Goal: Task Accomplishment & Management: Use online tool/utility

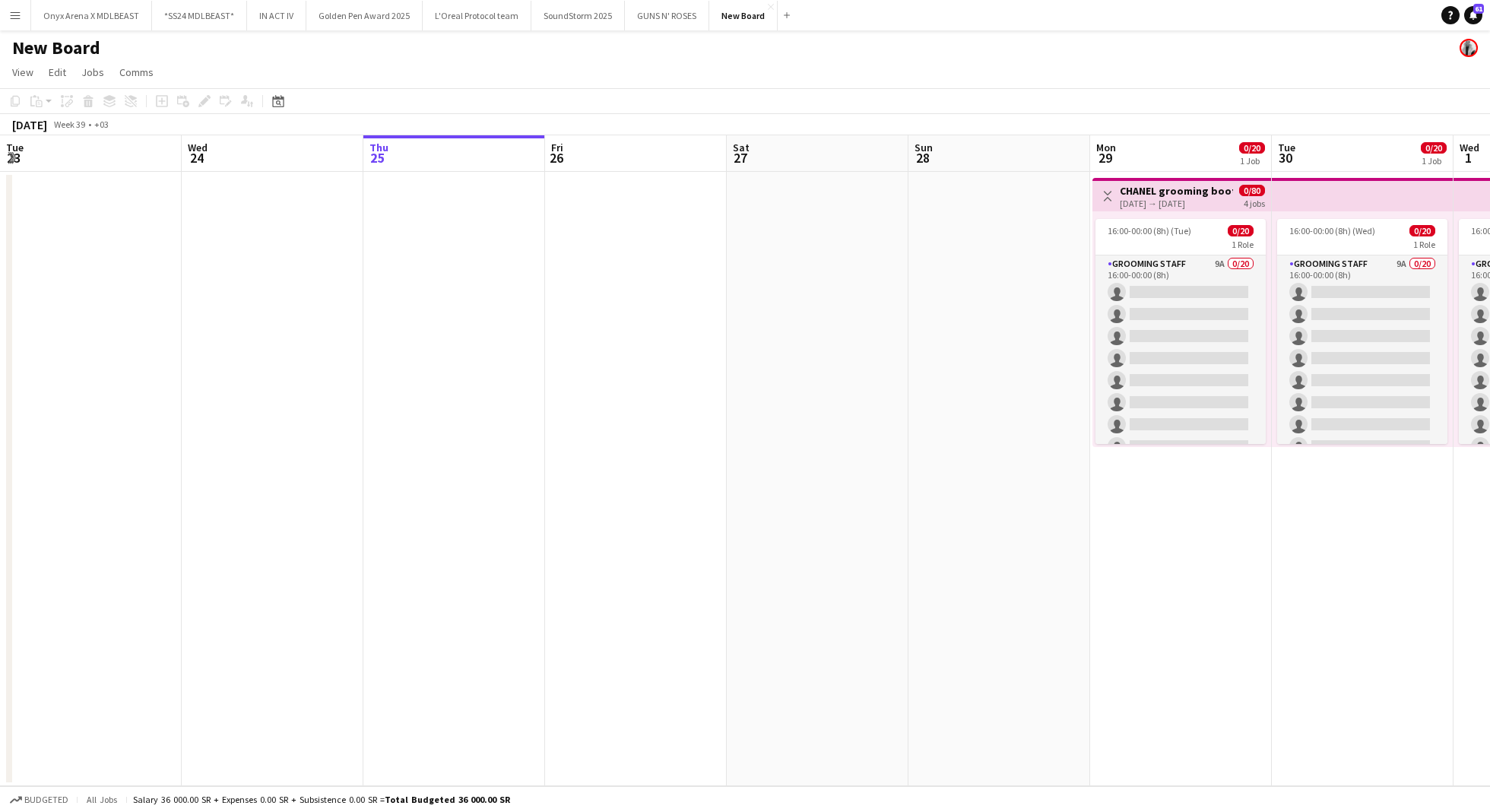
click at [1108, 229] on span "16:00-00:00 (8h) (Tue)" at bounding box center [1149, 230] width 83 height 12
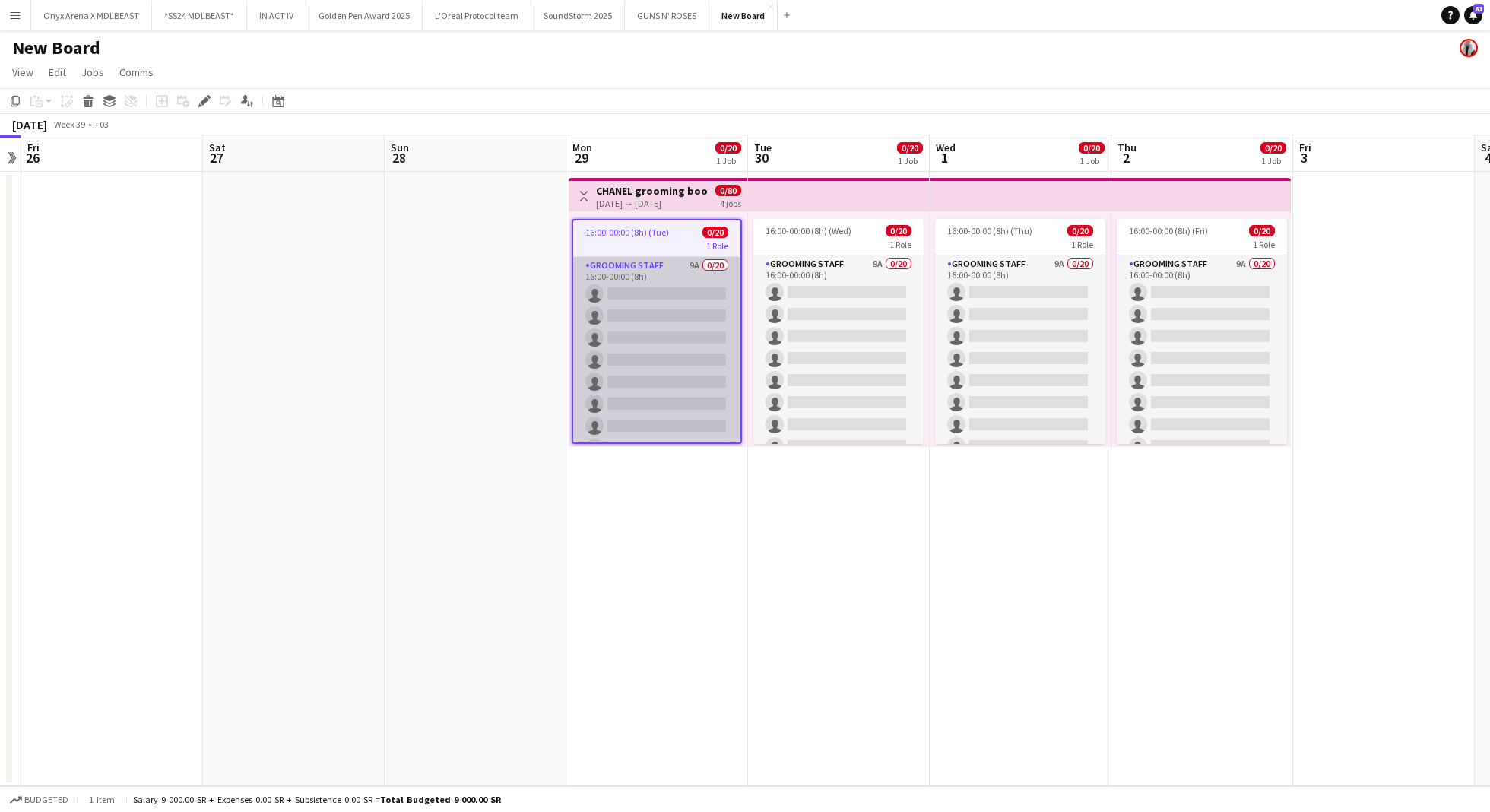
click at [646, 341] on app-card-role "Grooming staff 9A 0/20 16:00-00:00 (8h) single-neutral-actions single-neutral-a…" at bounding box center [657, 492] width 167 height 471
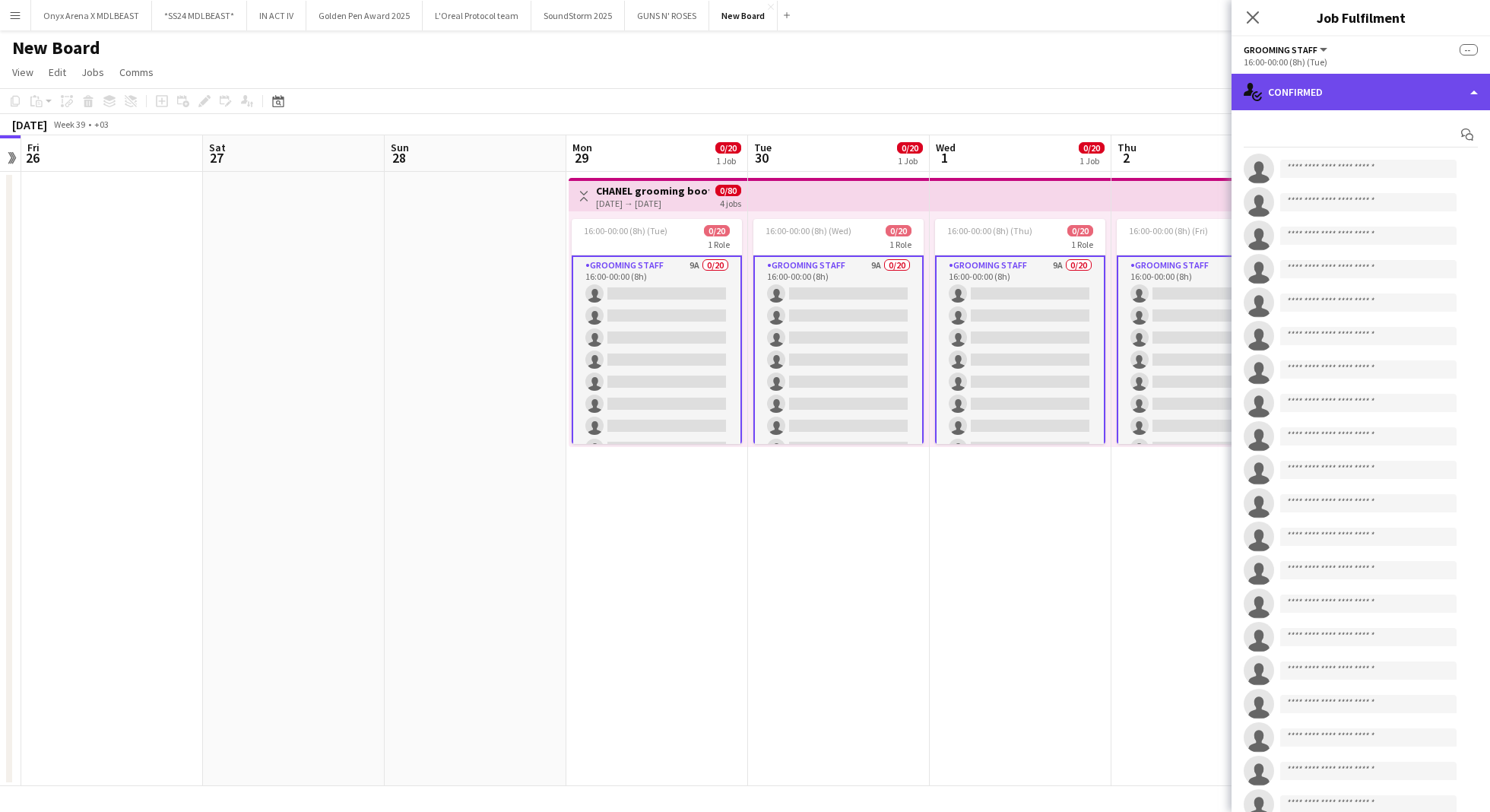
click at [1396, 94] on div "single-neutral-actions-check-2 Confirmed" at bounding box center [1361, 92] width 258 height 37
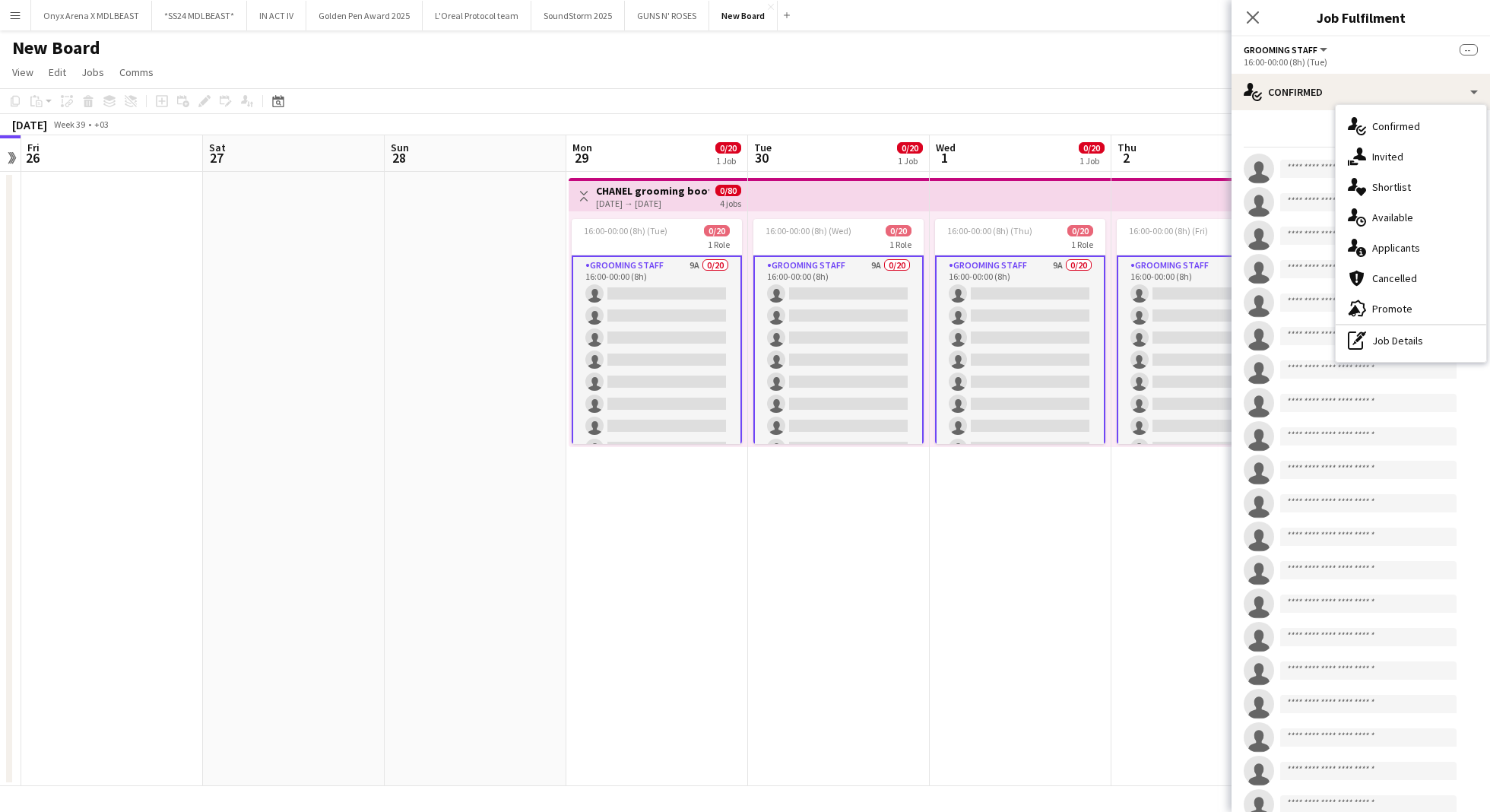
click at [1383, 261] on div "single-neutral-actions-check-2 Confirmed single-neutral-actions-share-1 Invited…" at bounding box center [1411, 233] width 150 height 257
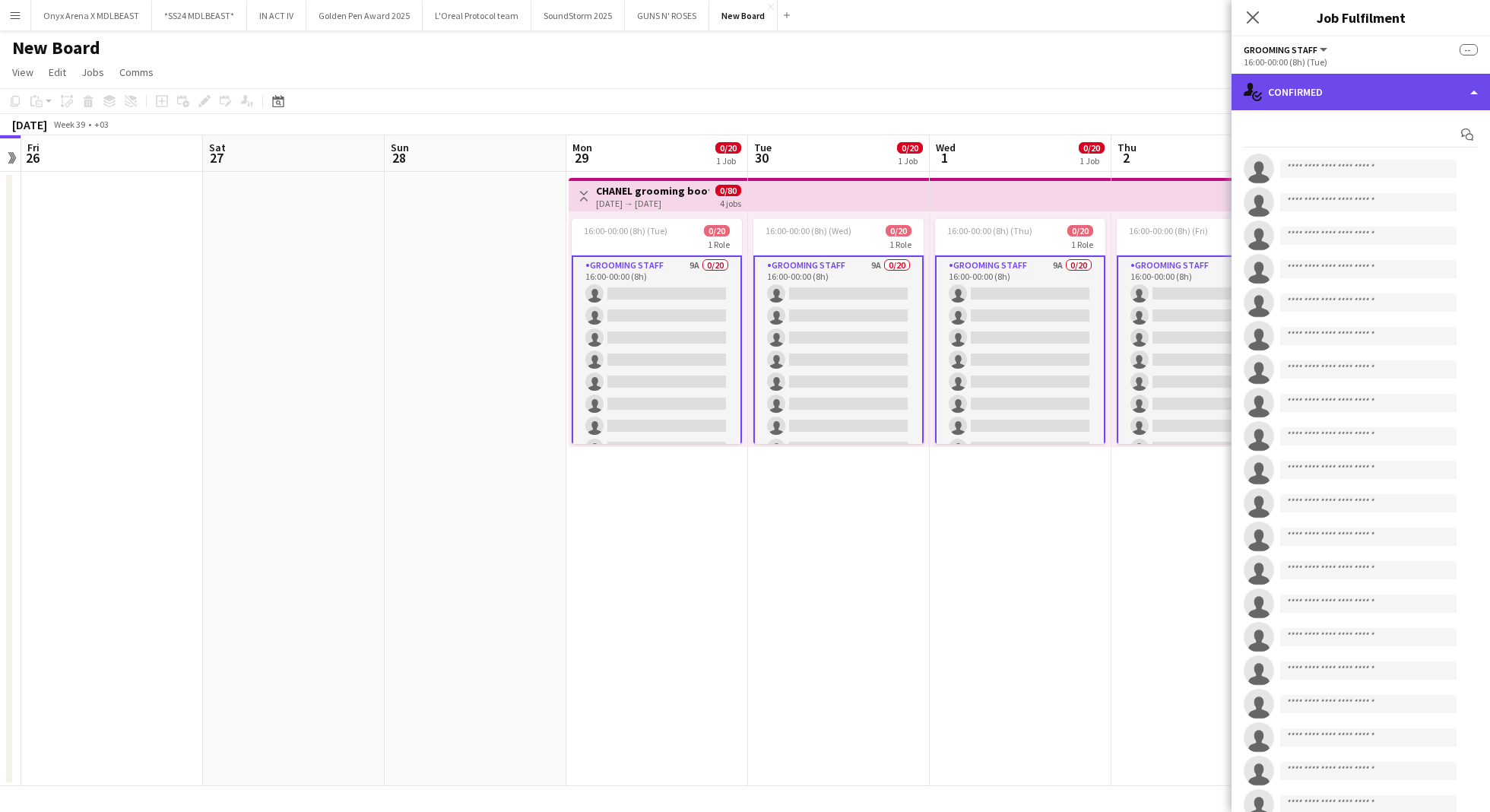
click at [1320, 86] on div "single-neutral-actions-check-2 Confirmed" at bounding box center [1361, 92] width 258 height 37
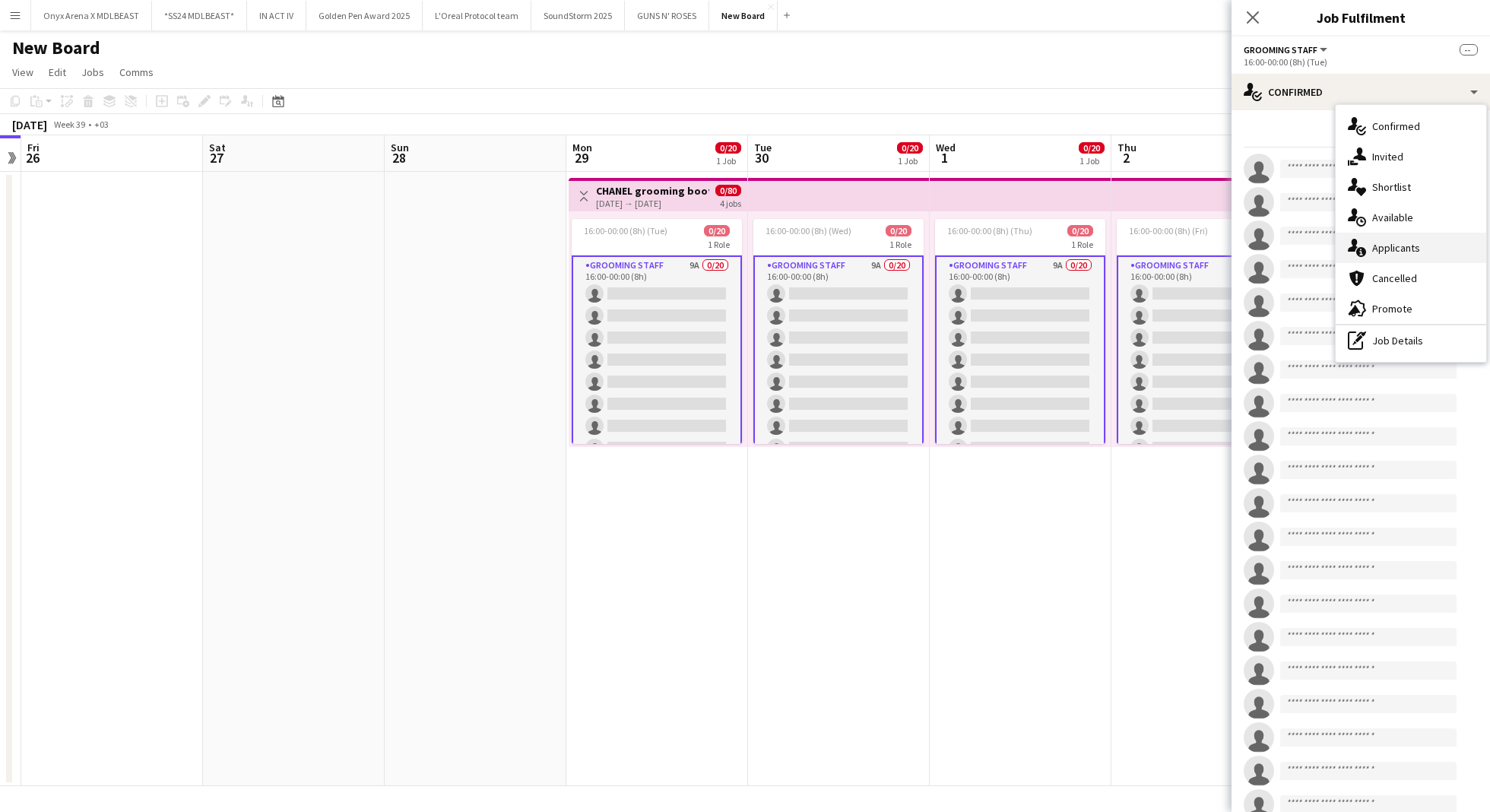
click at [1389, 251] on span "Applicants" at bounding box center [1397, 248] width 48 height 14
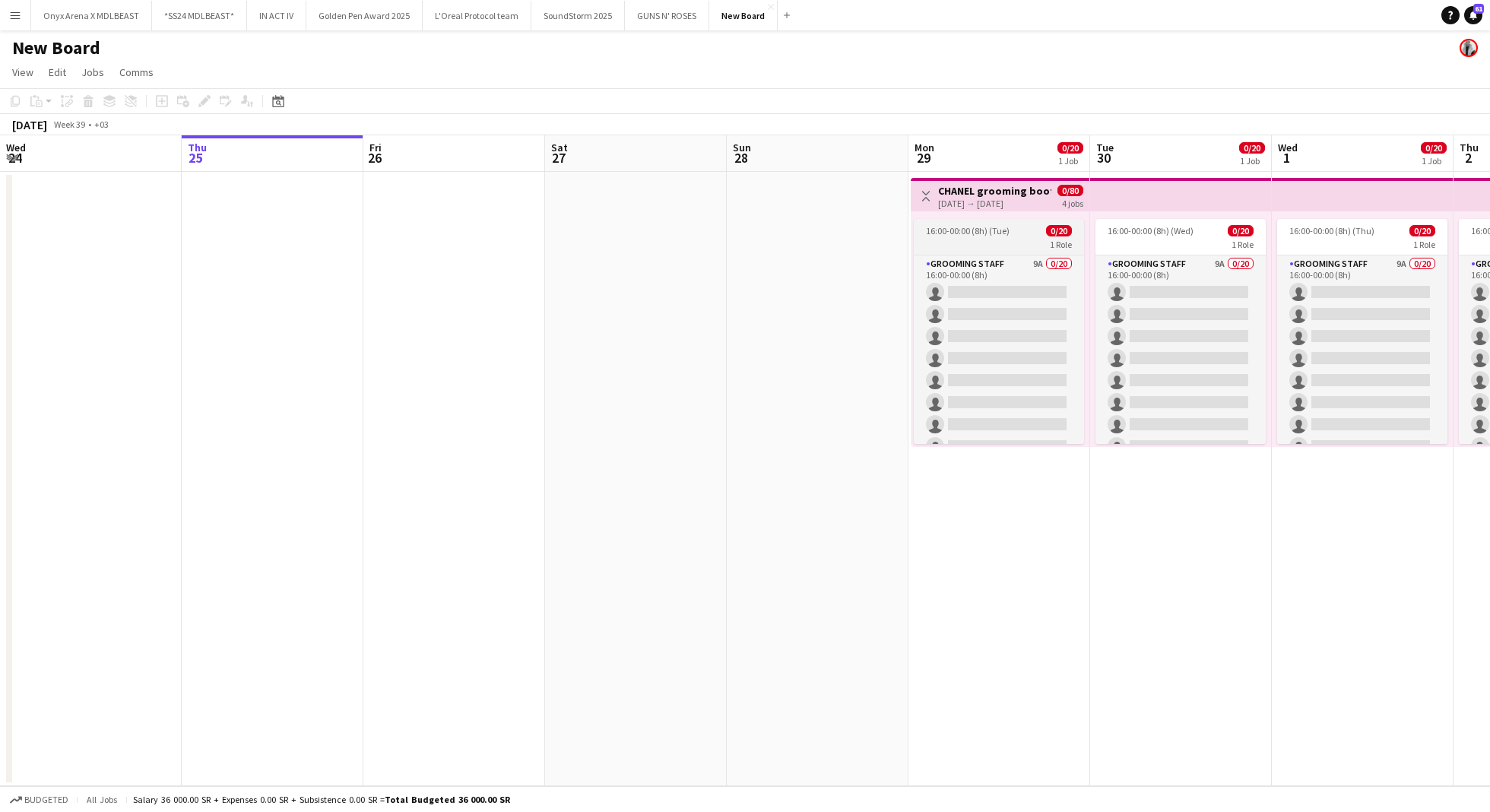
click at [983, 243] on div "1 Role" at bounding box center [999, 244] width 170 height 12
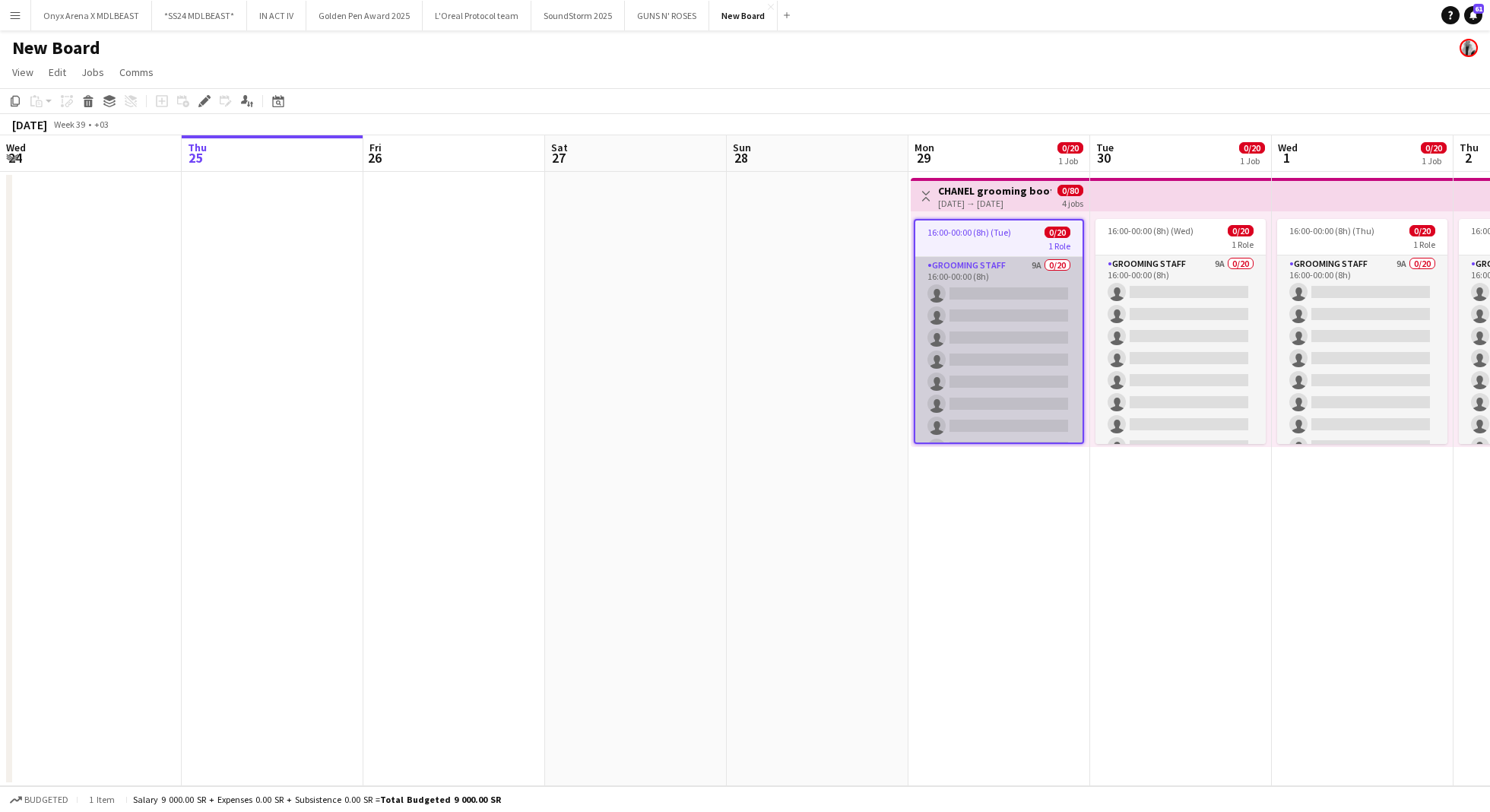
click at [987, 355] on app-card-role "Grooming staff 9A 0/20 16:00-00:00 (8h) single-neutral-actions single-neutral-a…" at bounding box center [998, 492] width 167 height 471
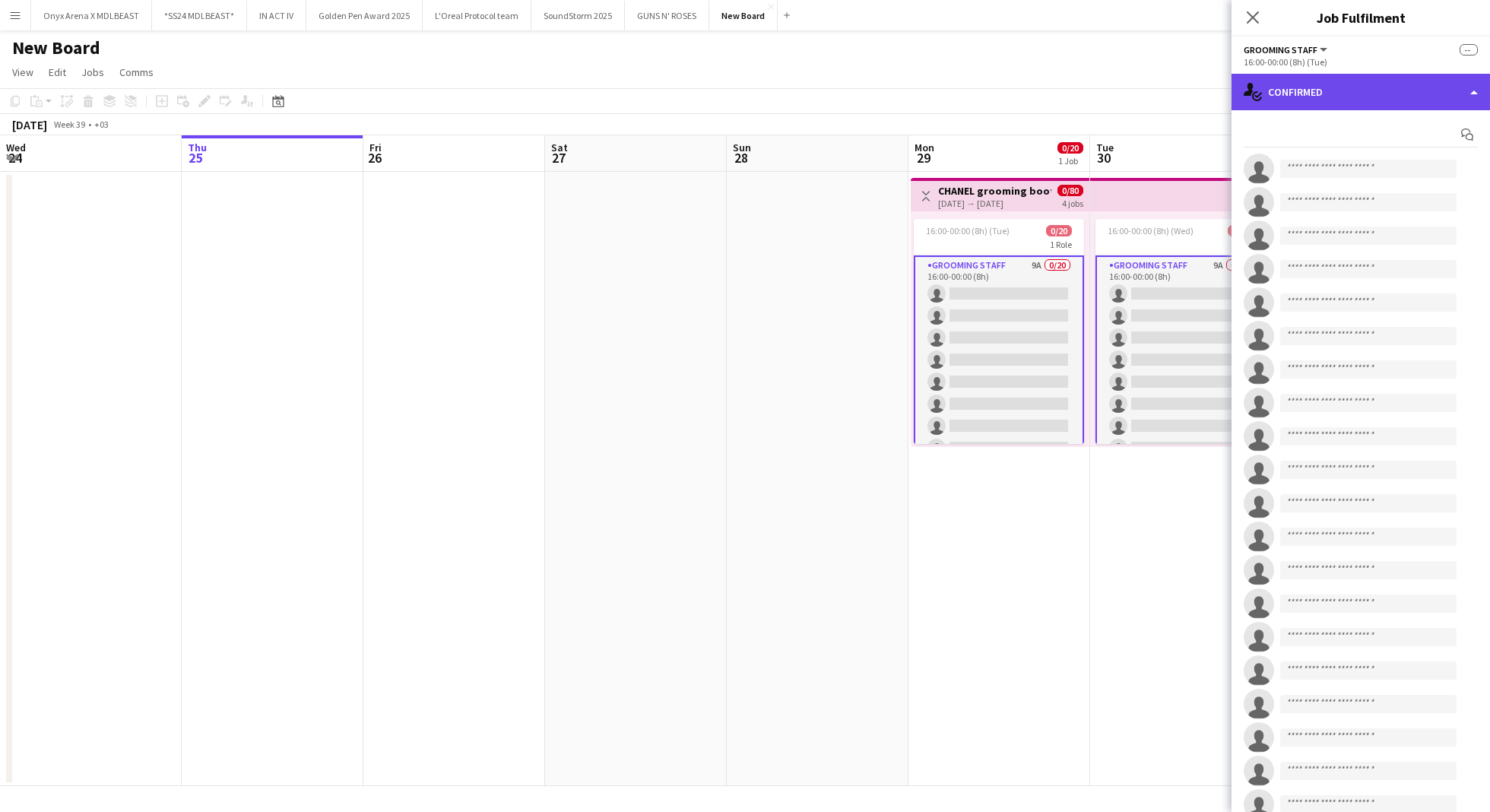
click at [1368, 85] on div "single-neutral-actions-check-2 Confirmed" at bounding box center [1361, 92] width 258 height 37
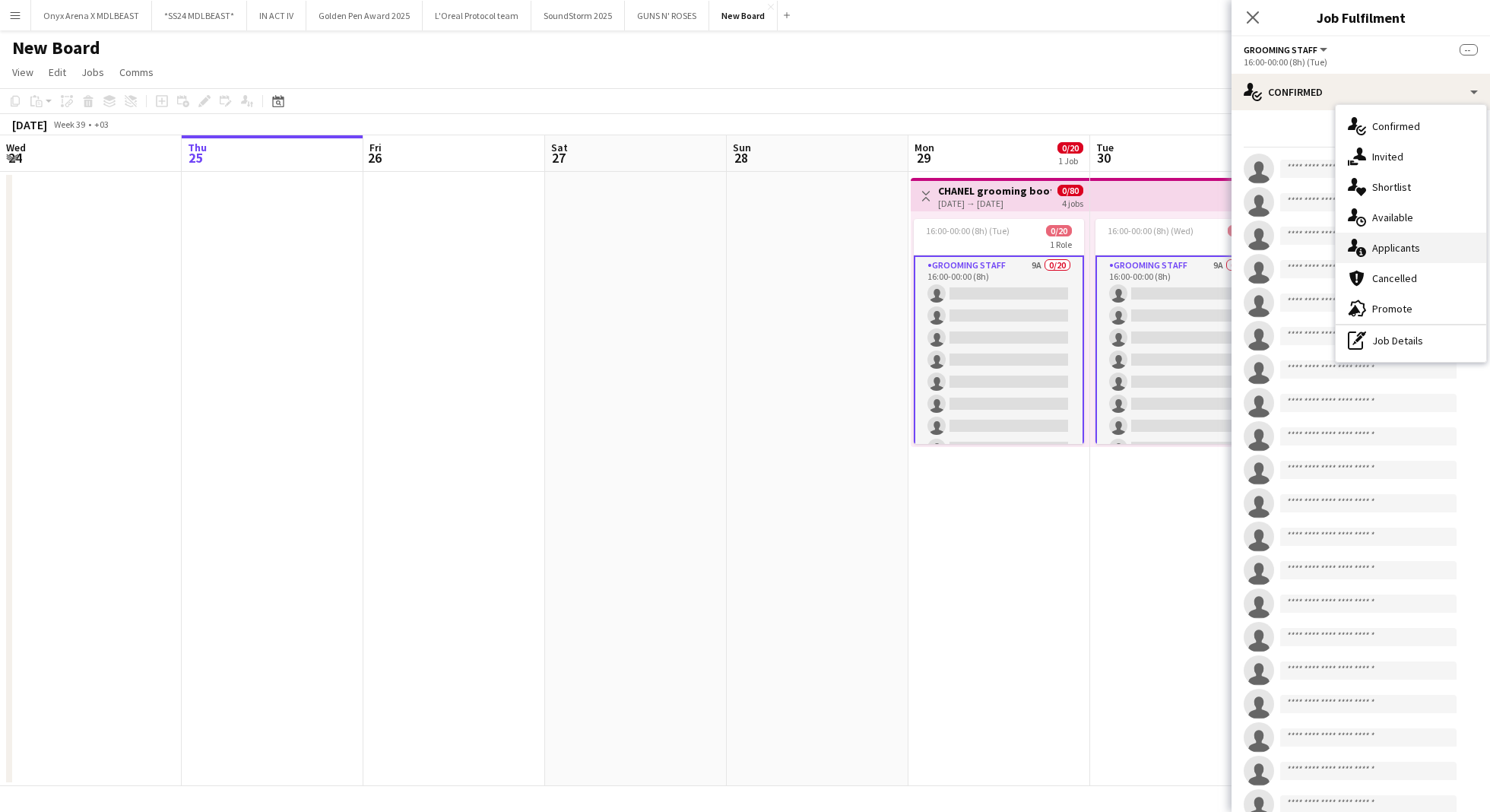
click at [1414, 254] on div "single-neutral-actions-information Applicants" at bounding box center [1411, 247] width 150 height 30
